Goal: Navigation & Orientation: Find specific page/section

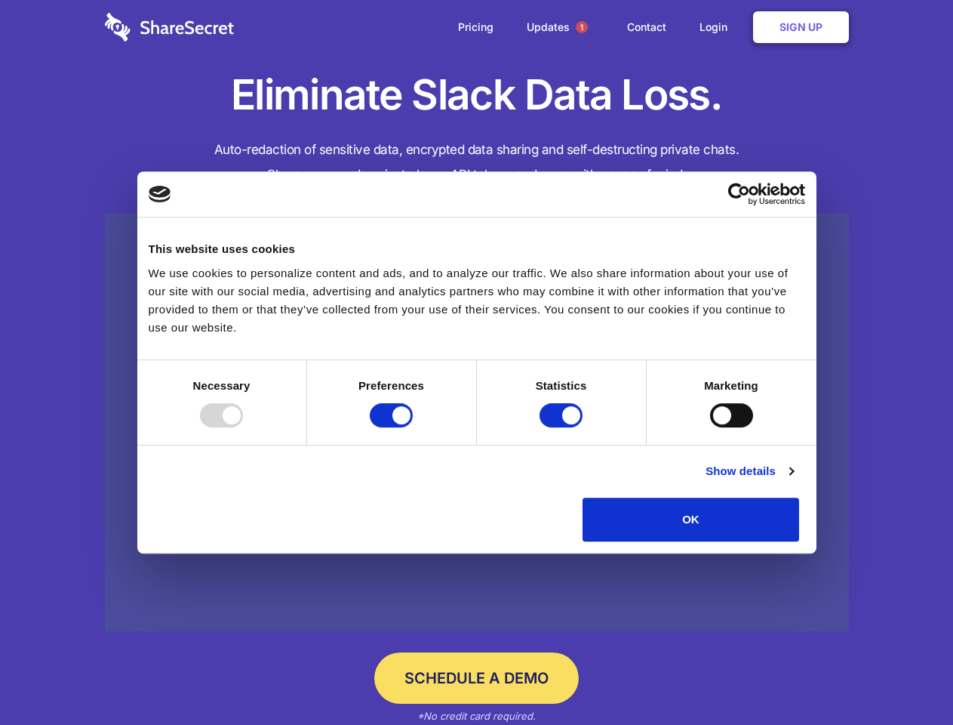
click at [243, 427] on div at bounding box center [221, 415] width 43 height 24
click at [413, 427] on input "Preferences" at bounding box center [391, 415] width 43 height 24
checkbox input "false"
click at [563, 427] on input "Statistics" at bounding box center [561, 415] width 43 height 24
checkbox input "false"
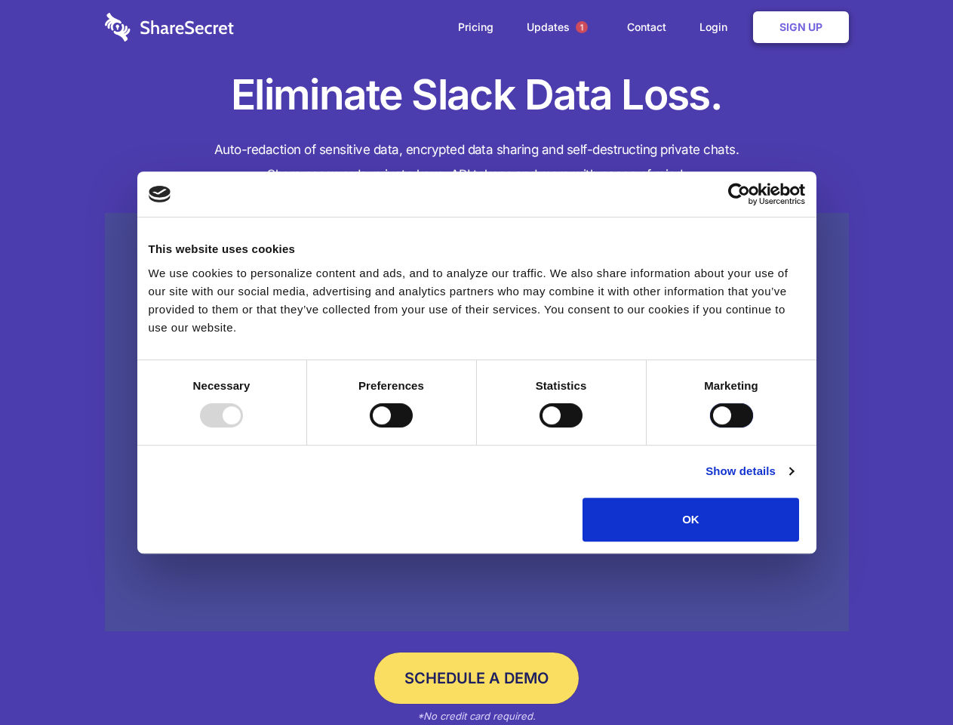
click at [710, 427] on input "Marketing" at bounding box center [731, 415] width 43 height 24
checkbox input "true"
click at [793, 480] on link "Show details" at bounding box center [750, 471] width 88 height 18
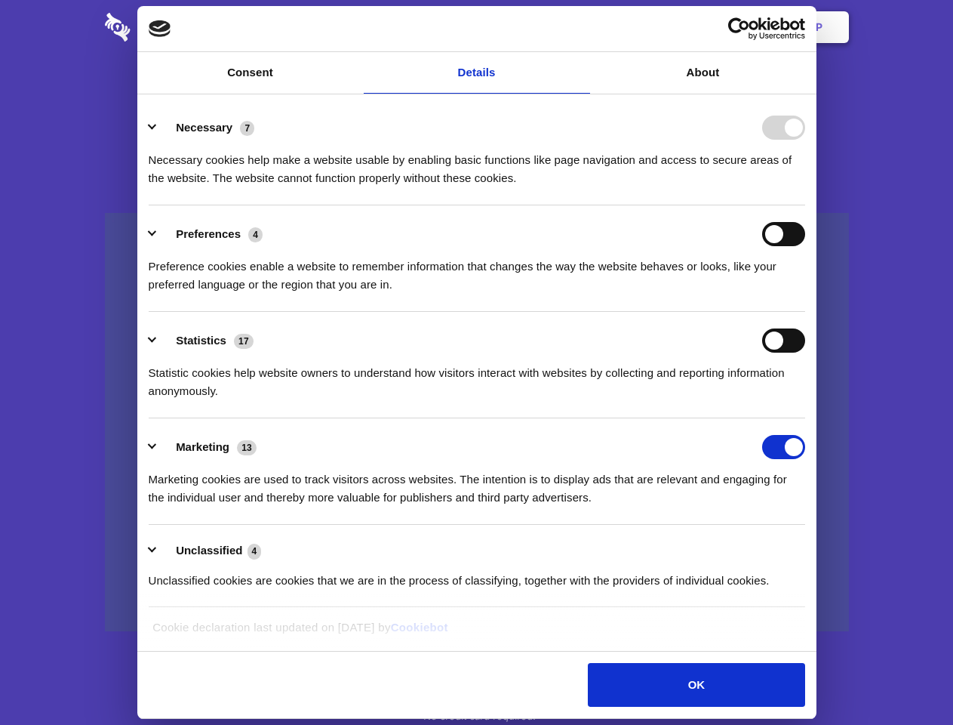
click at [805, 187] on div "Necessary cookies help make a website usable by enabling basic functions like p…" at bounding box center [477, 164] width 657 height 48
click at [581, 27] on span "1" at bounding box center [582, 27] width 12 height 12
